Goal: Entertainment & Leisure: Consume media (video, audio)

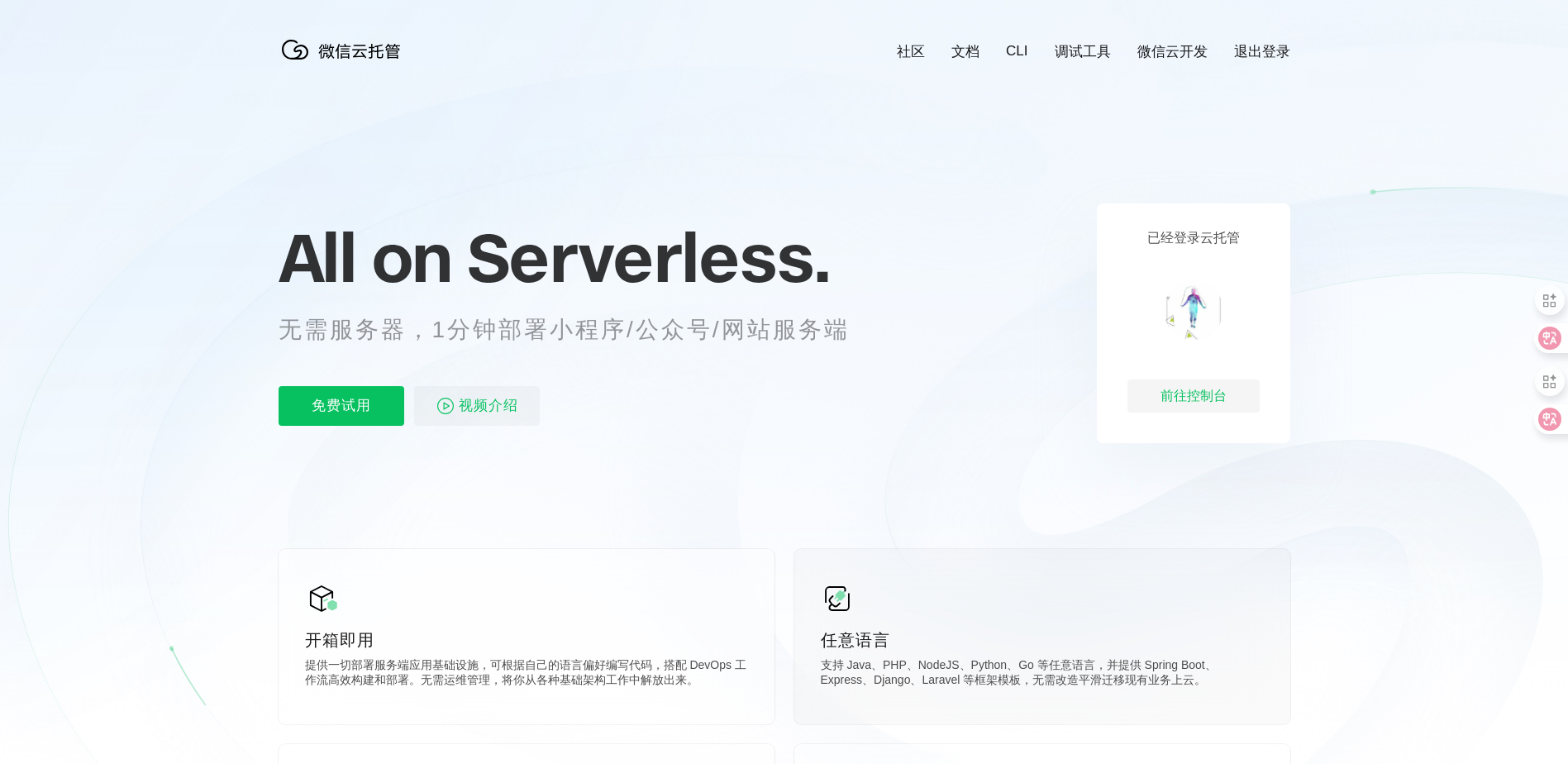
scroll to position [0, 2939]
click at [482, 419] on span "视频介绍" at bounding box center [488, 406] width 59 height 39
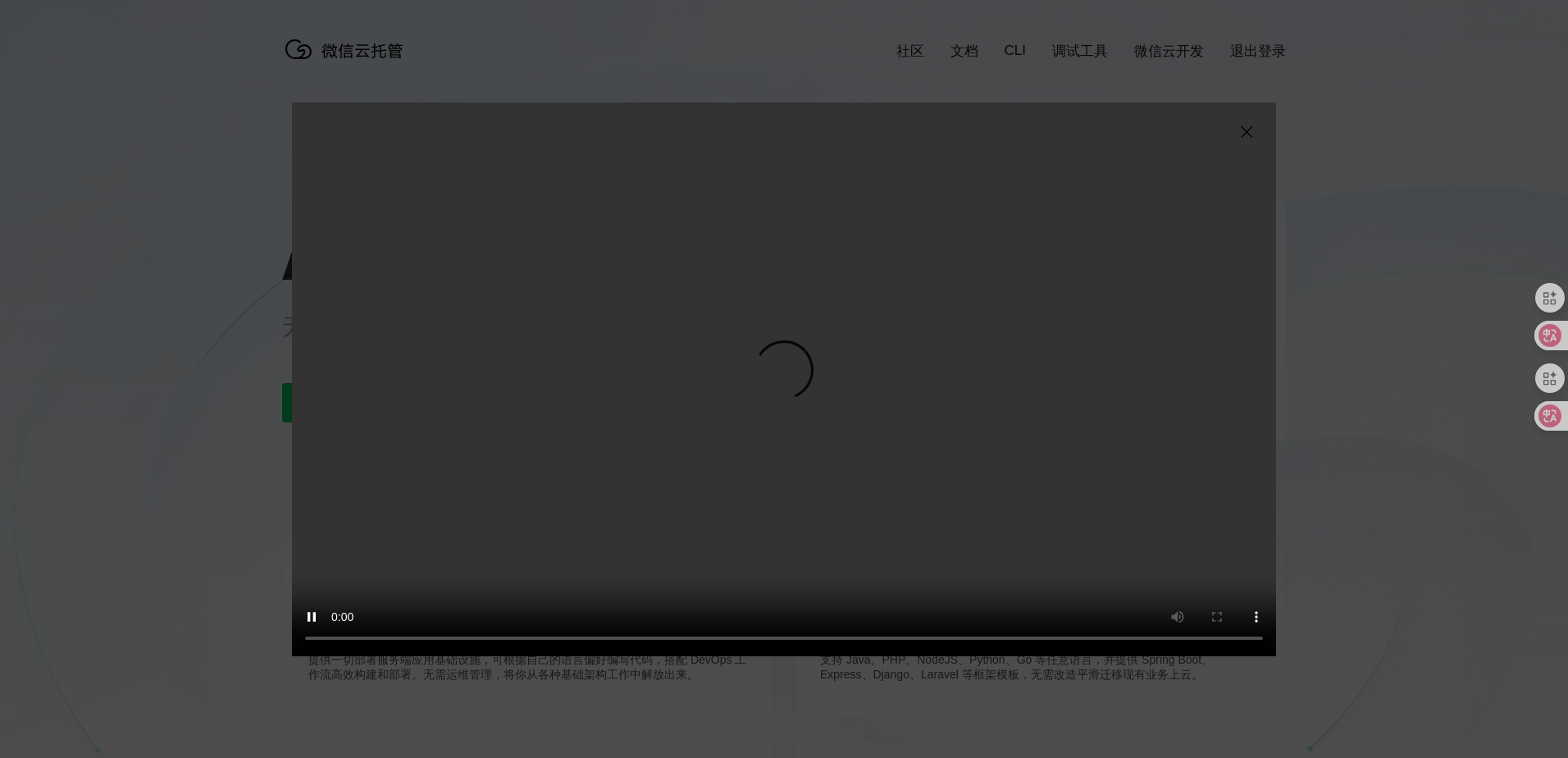
click at [743, 517] on video "抱歉，您的浏览器暂不支持播放此视频" at bounding box center [784, 379] width 984 height 554
click at [741, 522] on video "抱歉，您的浏览器暂不支持播放此视频" at bounding box center [784, 379] width 984 height 554
click at [705, 508] on video "抱歉，您的浏览器暂不支持播放此视频" at bounding box center [784, 379] width 984 height 554
click at [705, 509] on video "抱歉，您的浏览器暂不支持播放此视频" at bounding box center [784, 379] width 984 height 554
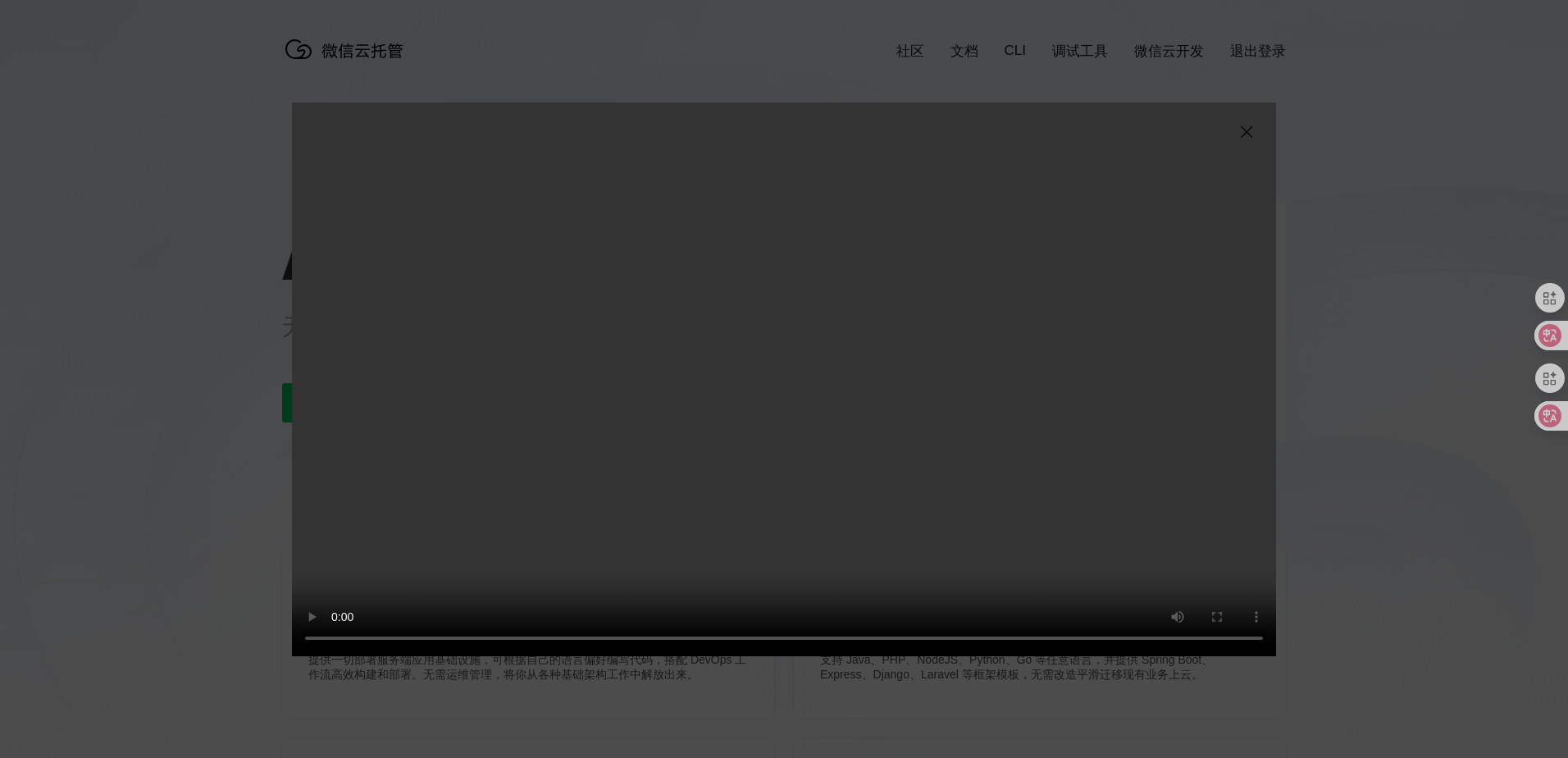
click at [705, 509] on video "抱歉，您的浏览器暂不支持播放此视频" at bounding box center [784, 379] width 984 height 554
click at [703, 509] on video "抱歉，您的浏览器暂不支持播放此视频" at bounding box center [784, 379] width 984 height 554
click at [700, 512] on video "抱歉，您的浏览器暂不支持播放此视频" at bounding box center [784, 379] width 984 height 554
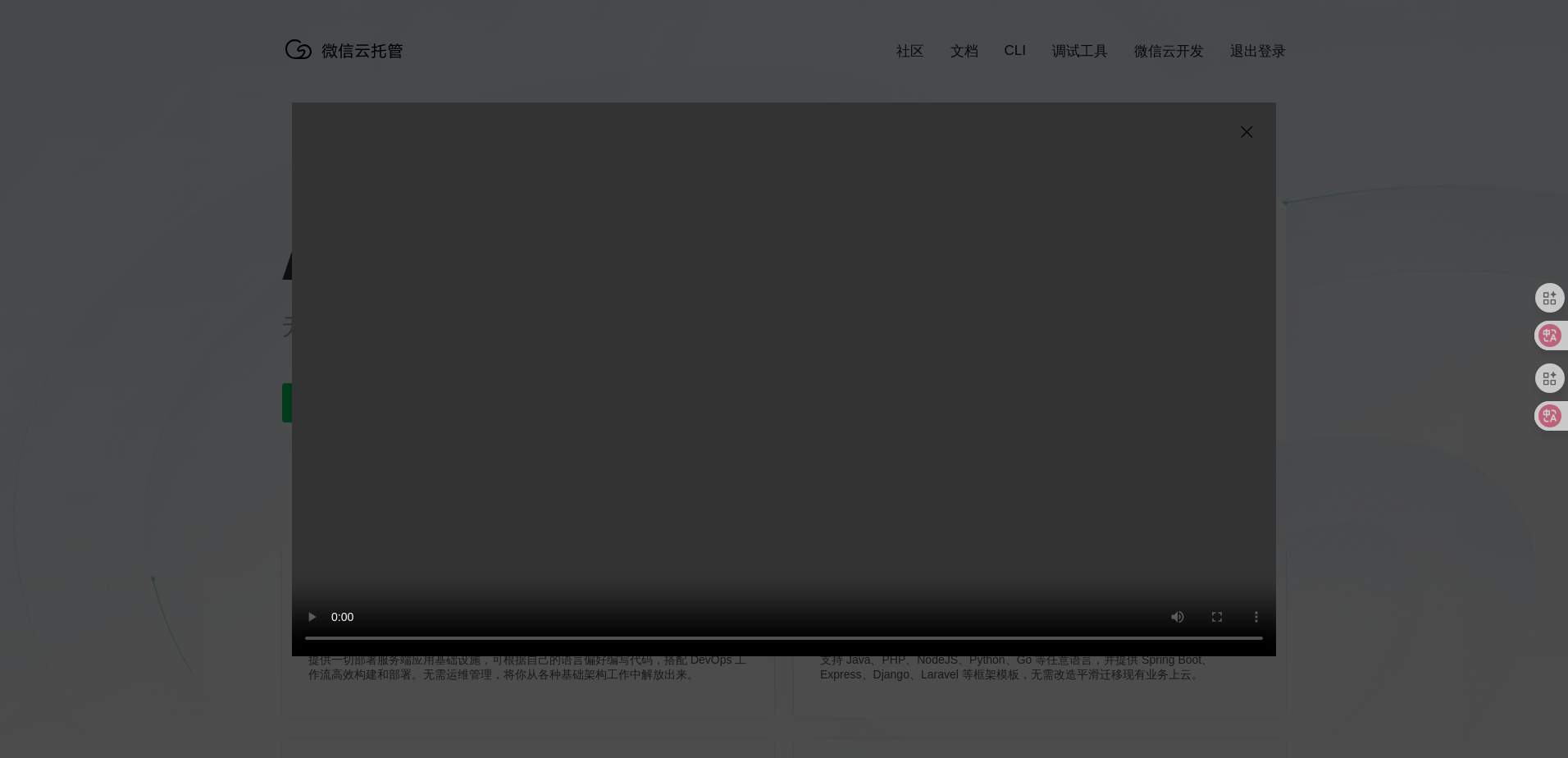
click at [796, 455] on video "抱歉，您的浏览器暂不支持播放此视频" at bounding box center [784, 379] width 984 height 554
click at [887, 482] on video "抱歉，您的浏览器暂不支持播放此视频" at bounding box center [784, 379] width 984 height 554
click at [1246, 137] on img at bounding box center [1246, 132] width 20 height 20
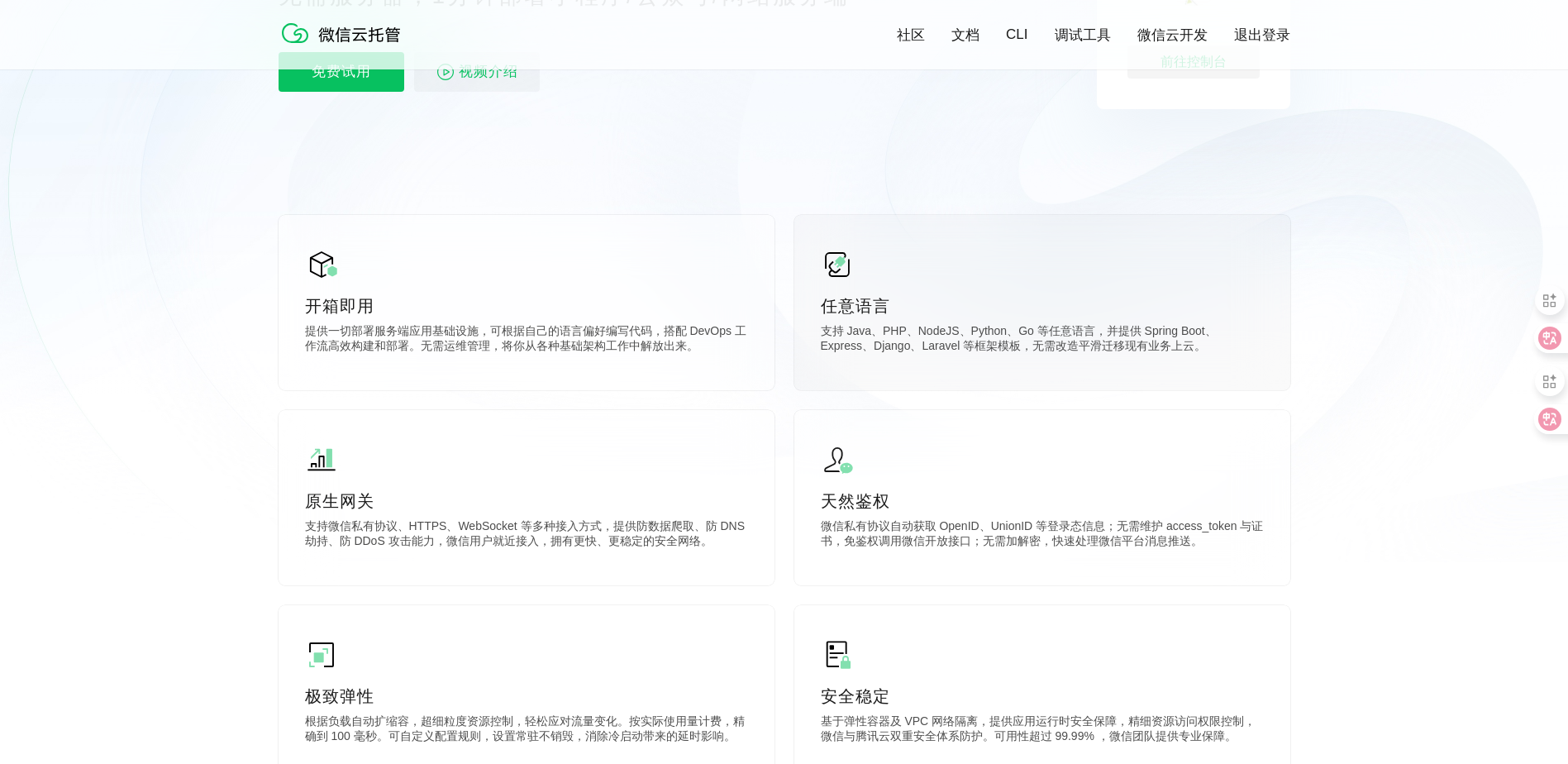
scroll to position [744, 0]
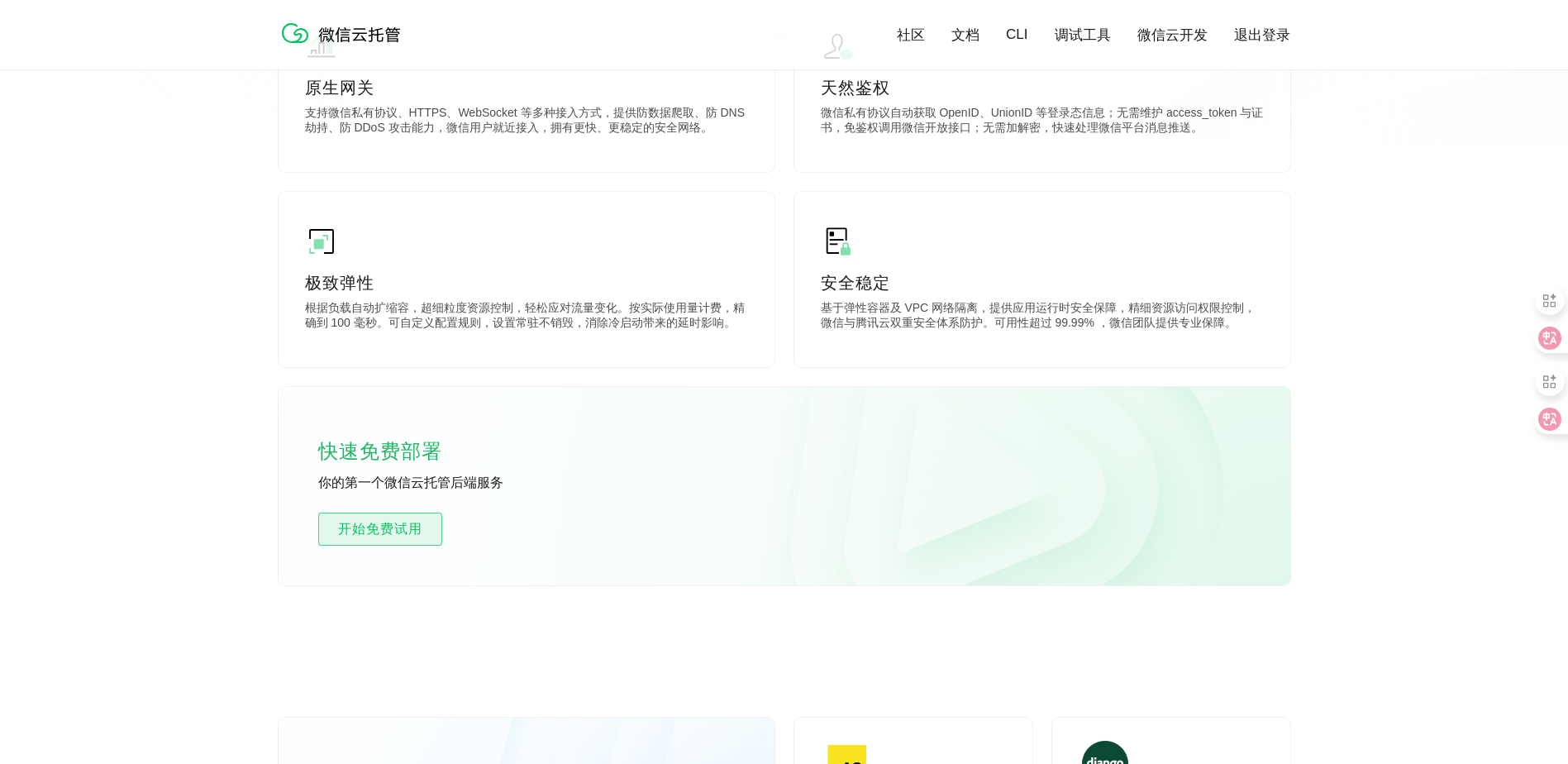
click at [390, 532] on span "开始免费试用" at bounding box center [380, 529] width 122 height 20
